Goal: Find specific page/section: Find specific page/section

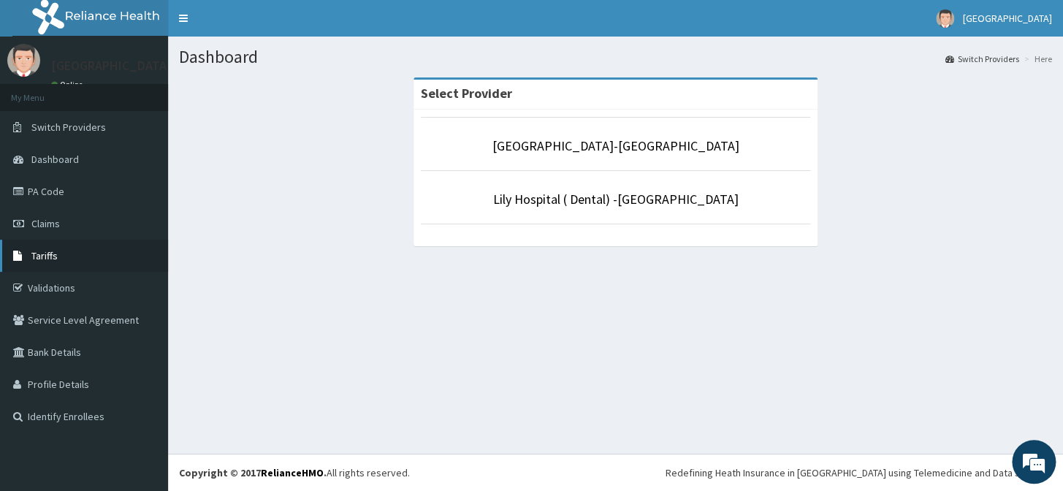
click at [58, 262] on link "Tariffs" at bounding box center [84, 256] width 168 height 32
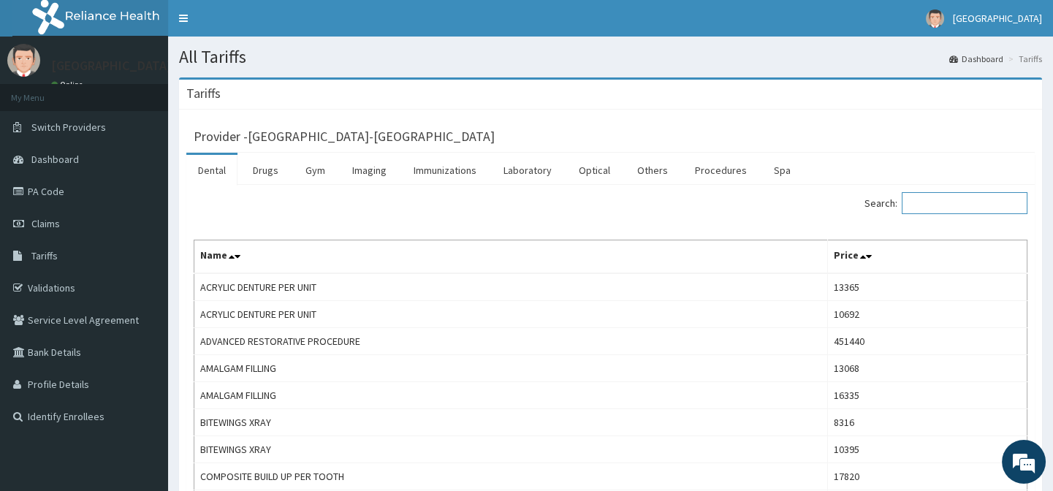
click at [941, 205] on input "Search:" at bounding box center [965, 203] width 126 height 22
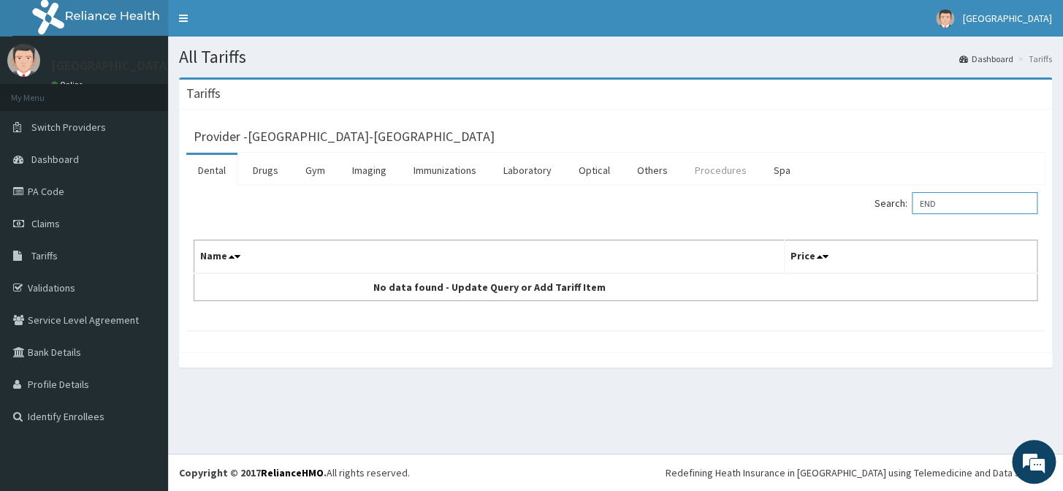
type input "END"
click at [719, 170] on link "Procedures" at bounding box center [720, 170] width 75 height 31
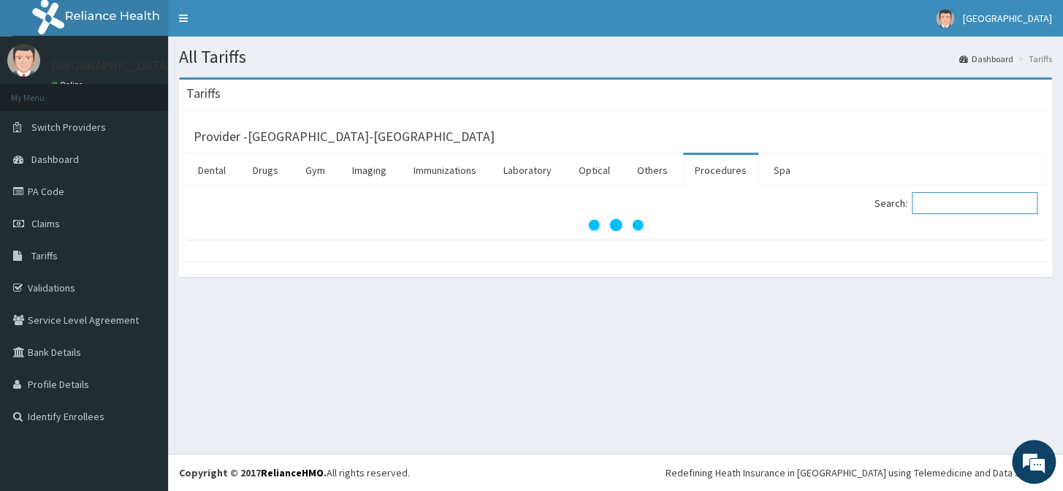
click at [955, 205] on input "Search:" at bounding box center [975, 203] width 126 height 22
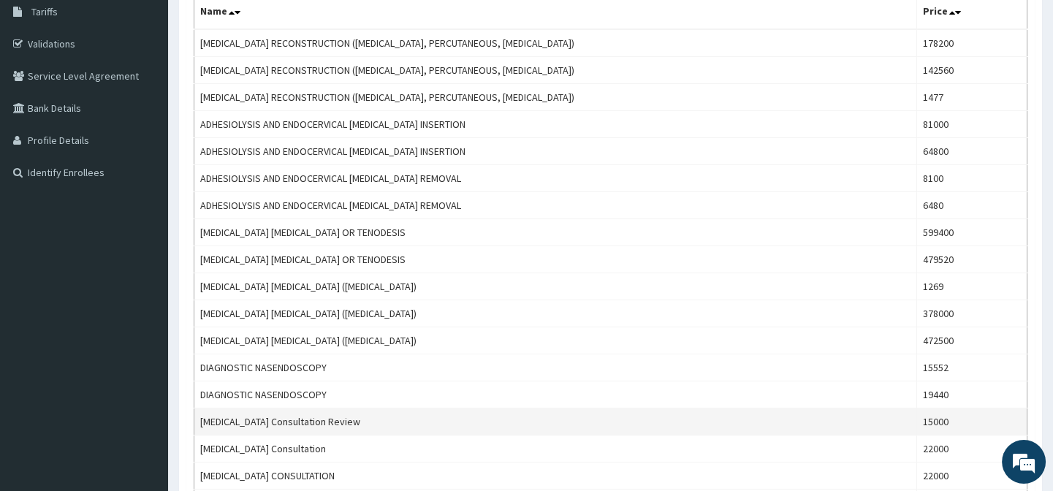
scroll to position [332, 0]
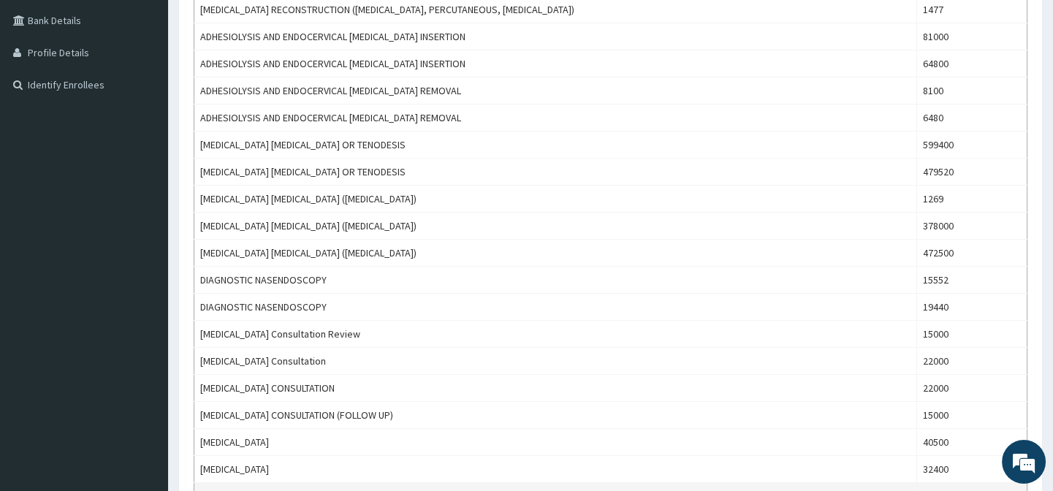
type input "ENDO"
